Goal: Information Seeking & Learning: Check status

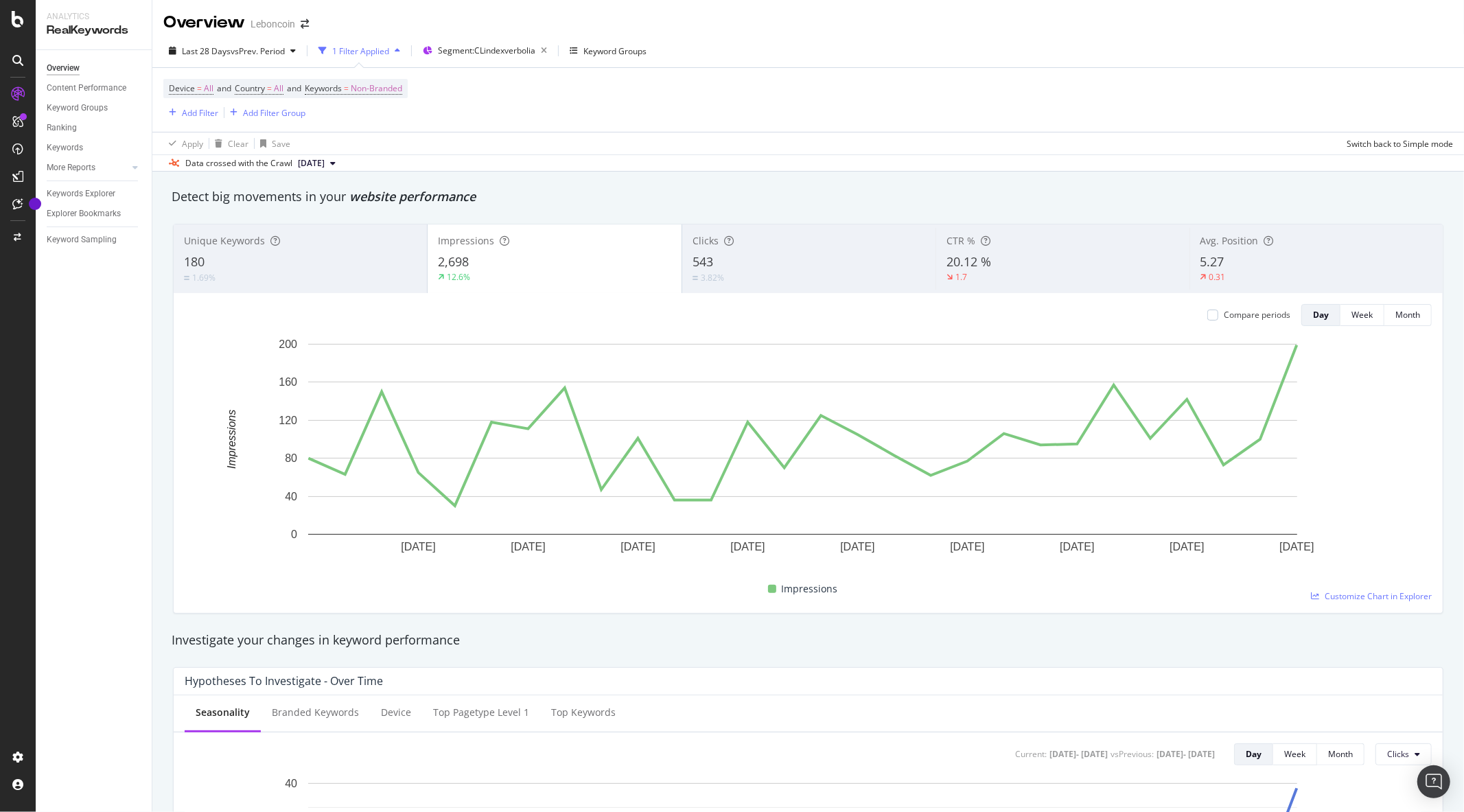
click at [764, 271] on div "3.82%" at bounding box center [809, 277] width 232 height 13
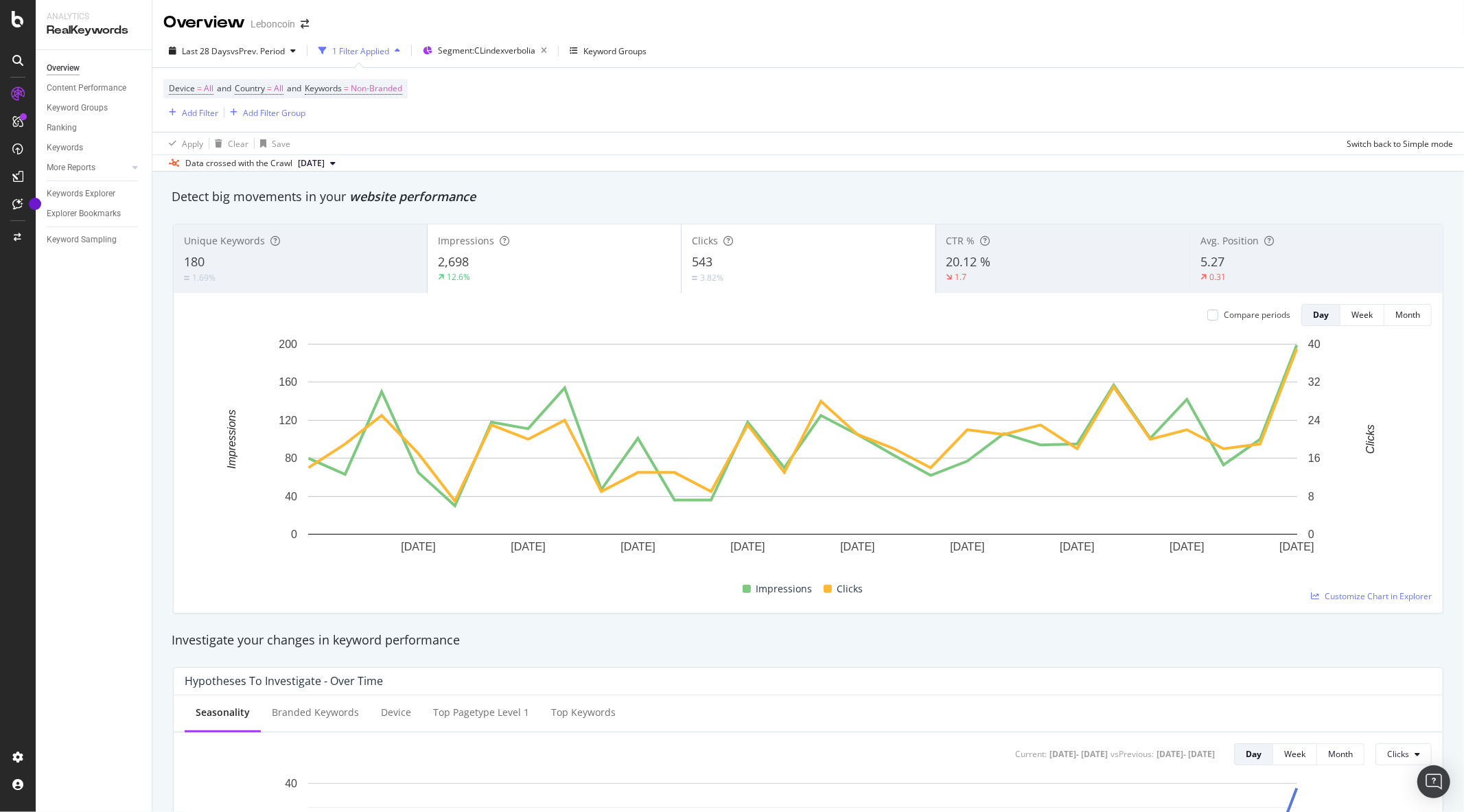
click at [526, 272] on div "12.6%" at bounding box center [554, 277] width 232 height 12
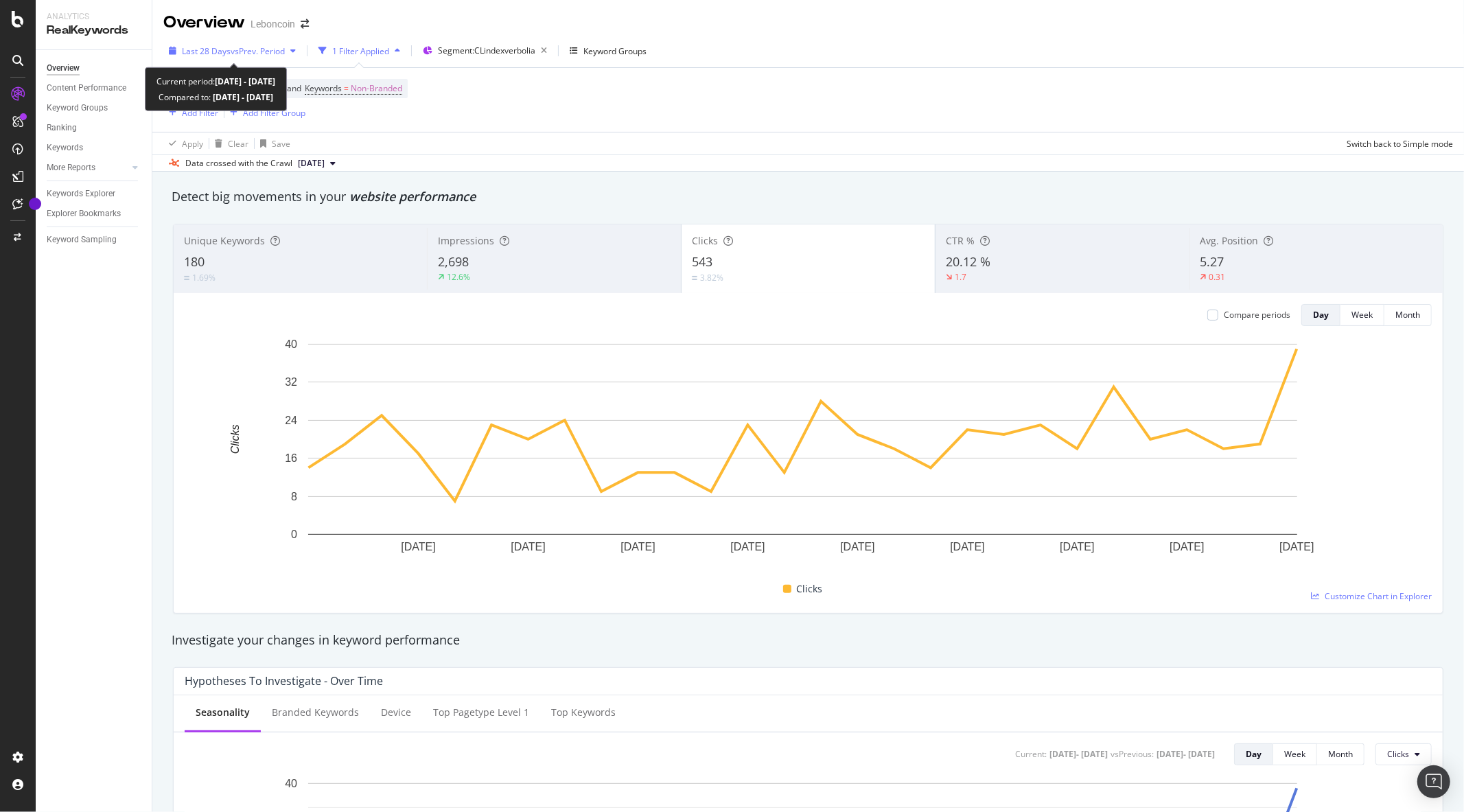
click at [280, 52] on span "vs Prev. Period" at bounding box center [257, 52] width 54 height 12
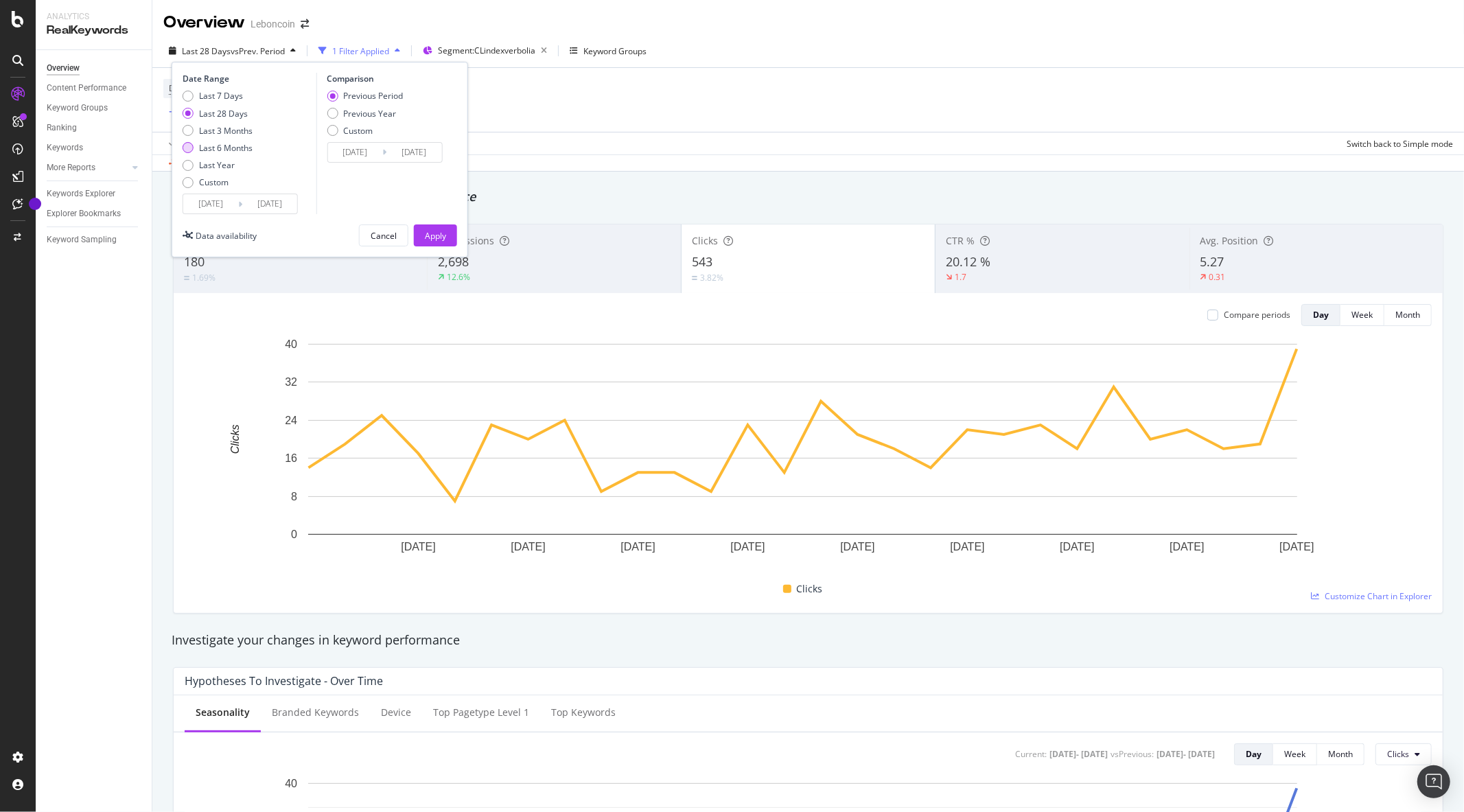
click at [194, 151] on div "Last 6 Months" at bounding box center [217, 148] width 70 height 12
type input "[DATE]"
click at [426, 237] on div "Apply" at bounding box center [435, 236] width 22 height 12
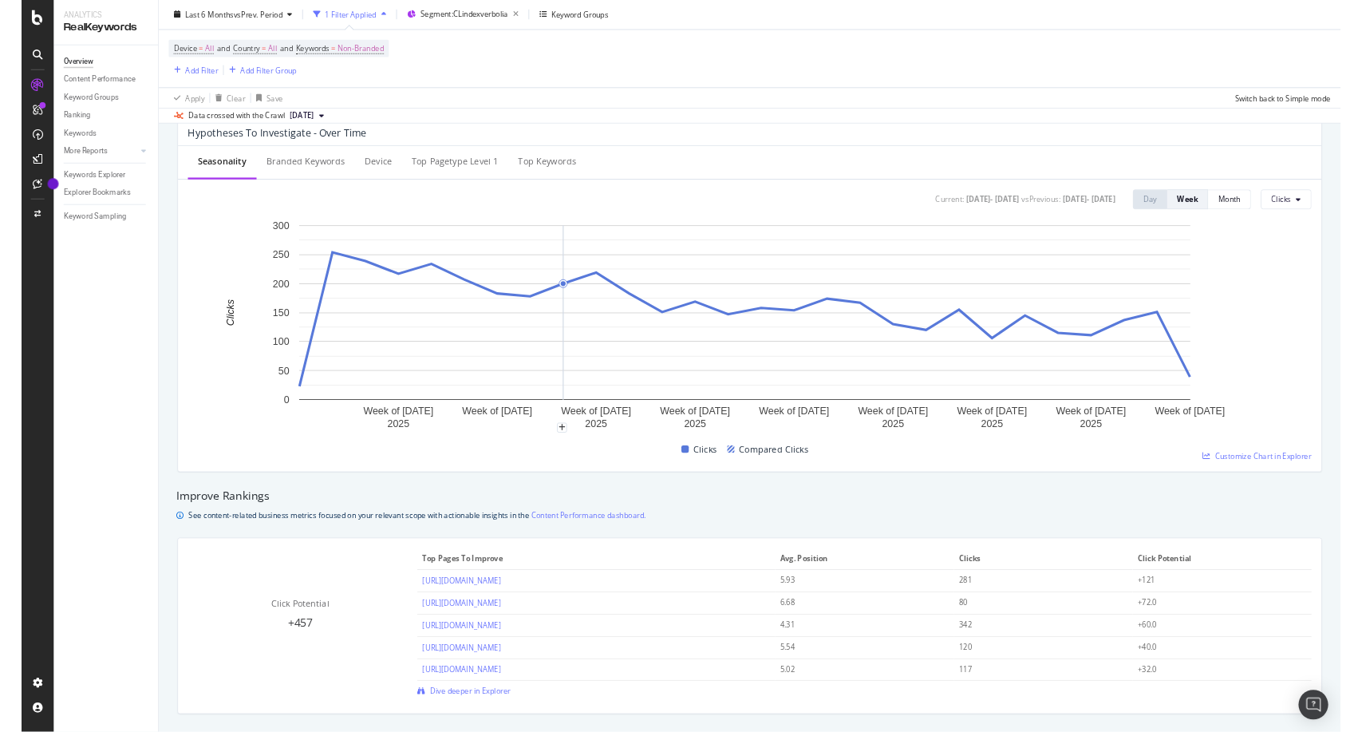
scroll to position [620, 0]
